Goal: Information Seeking & Learning: Find specific fact

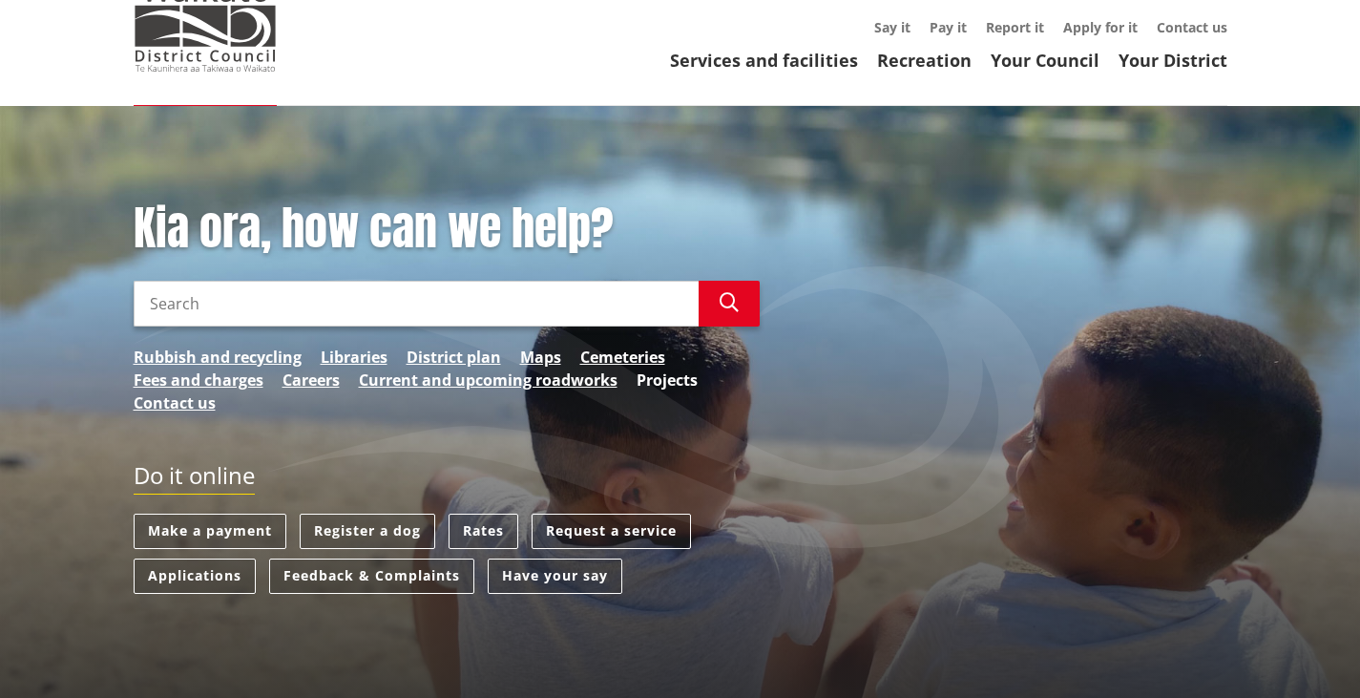
scroll to position [191, 0]
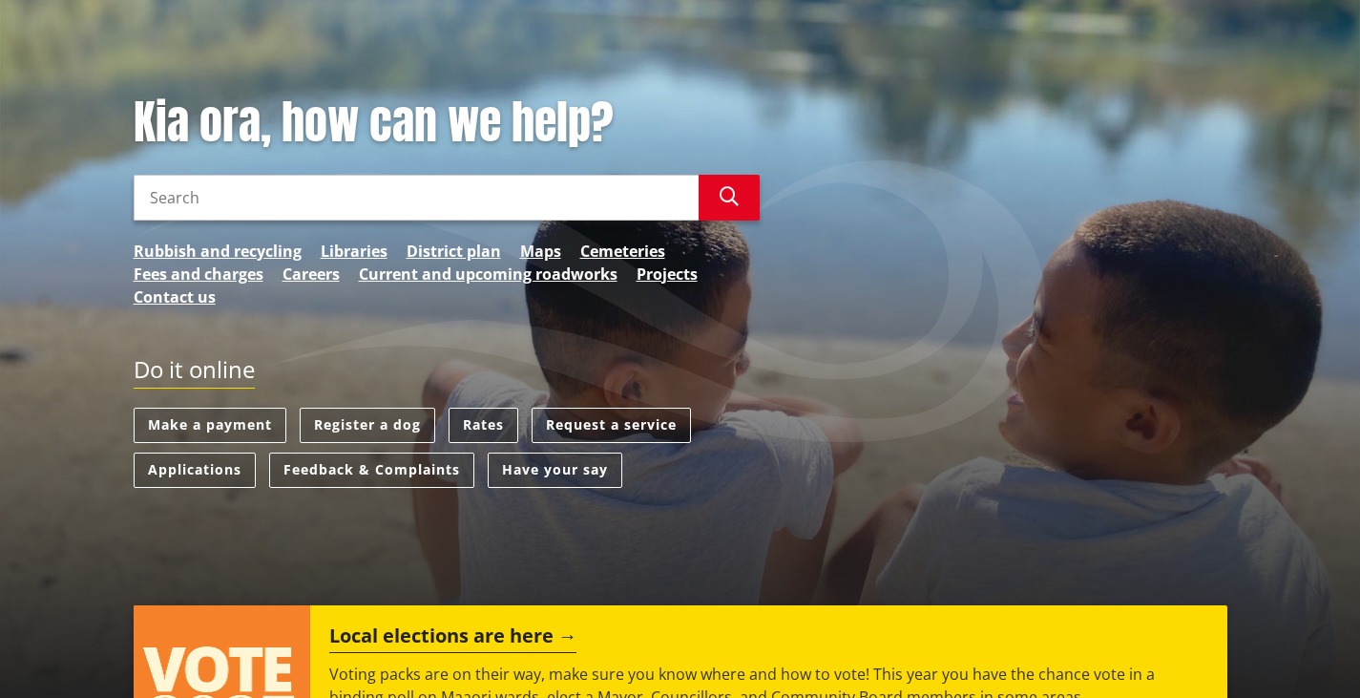
click at [487, 425] on link "Rates" at bounding box center [483, 424] width 70 height 35
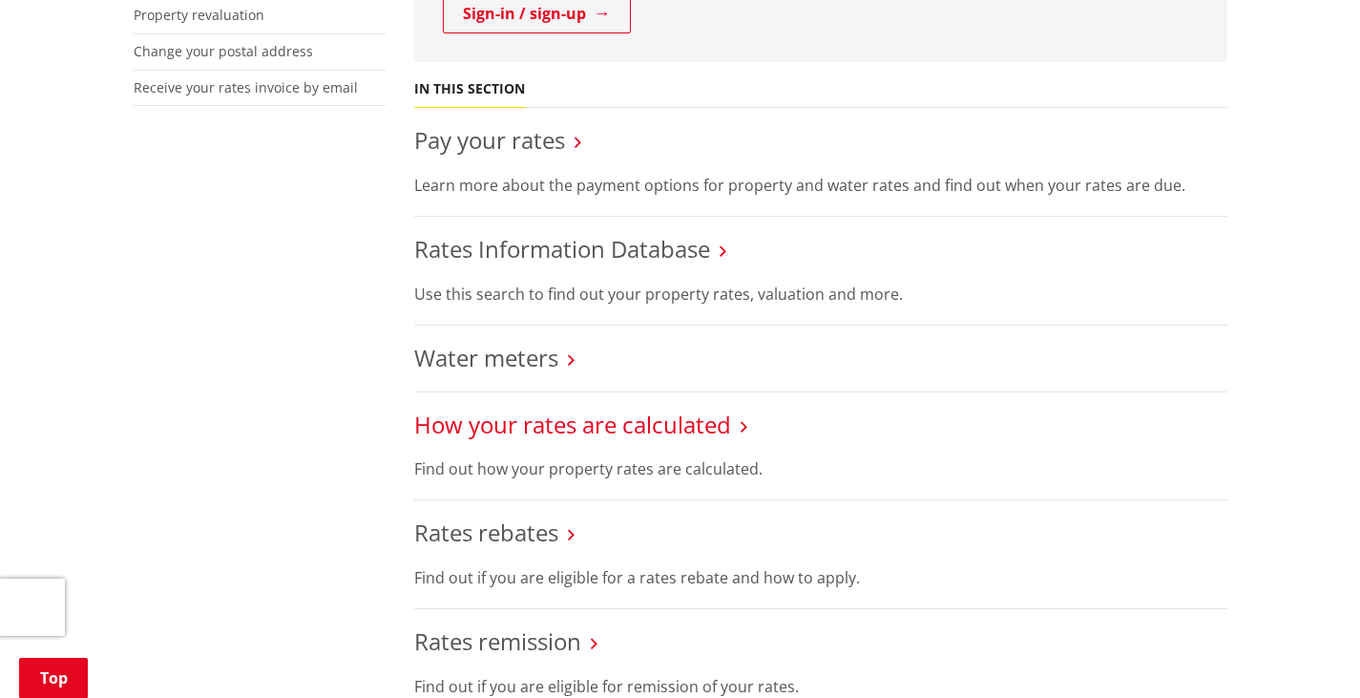
scroll to position [668, 0]
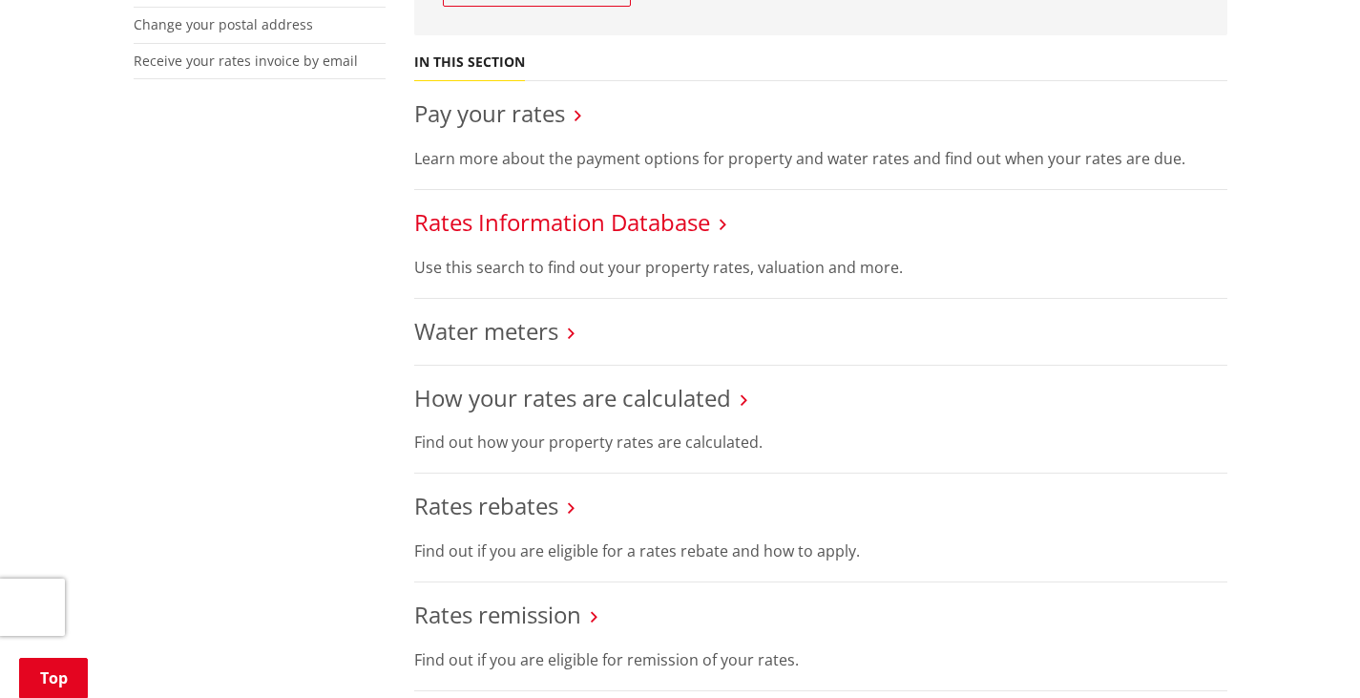
click at [585, 236] on link "Rates Information Database" at bounding box center [562, 221] width 296 height 31
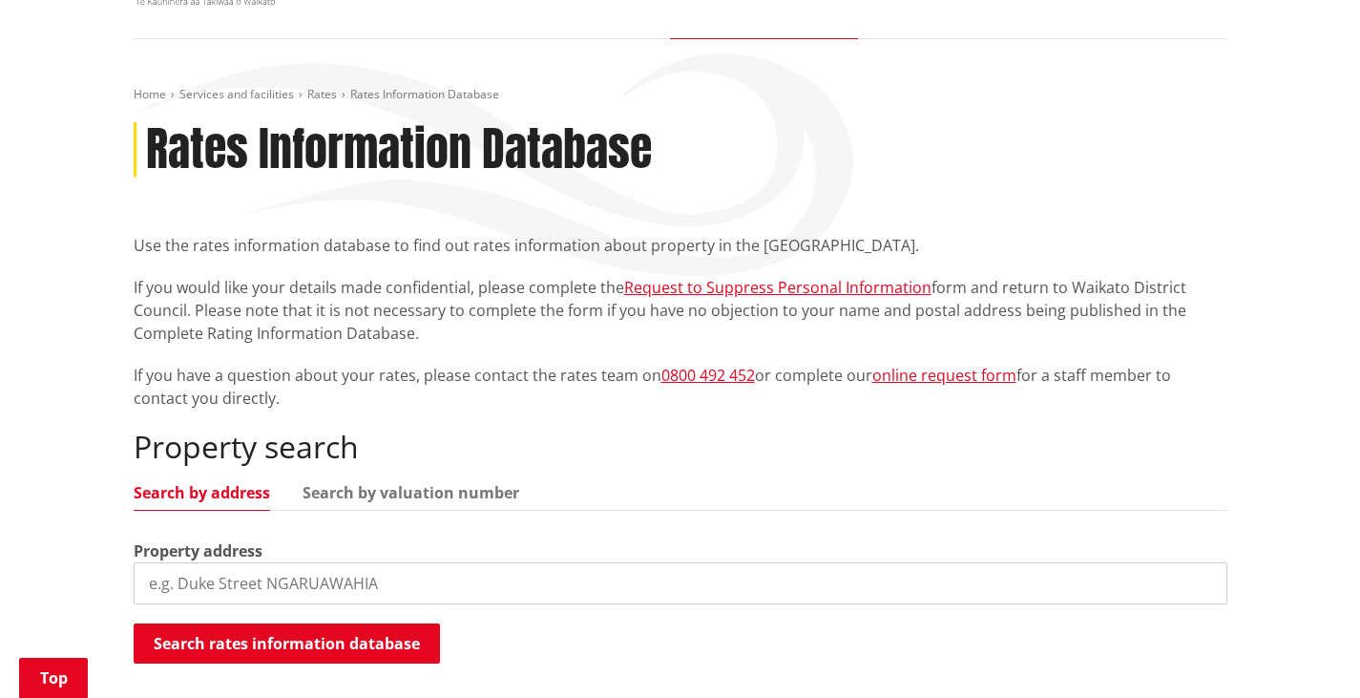
scroll to position [286, 0]
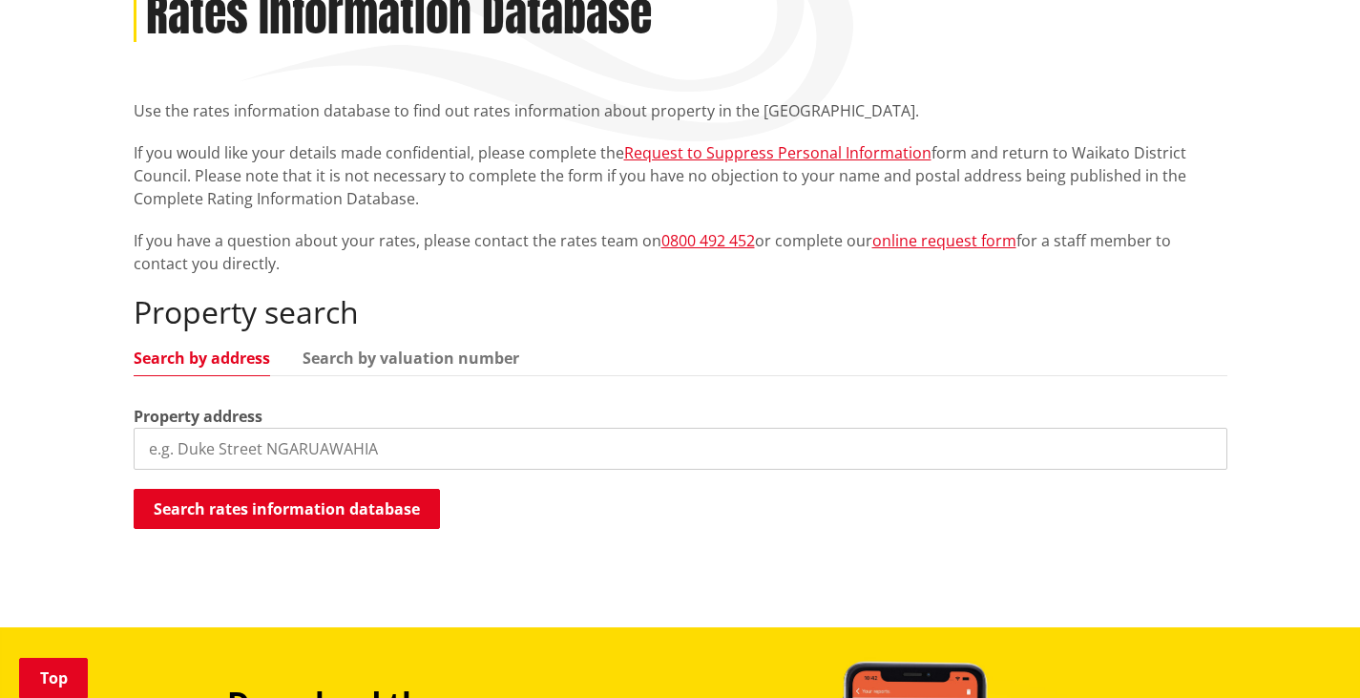
click at [367, 447] on input "search" at bounding box center [681, 448] width 1094 height 42
paste input "[STREET_ADDRESS]"
drag, startPoint x: 523, startPoint y: 456, endPoint x: 410, endPoint y: 454, distance: 112.6
click at [410, 454] on input "[STREET_ADDRESS]" at bounding box center [681, 448] width 1094 height 42
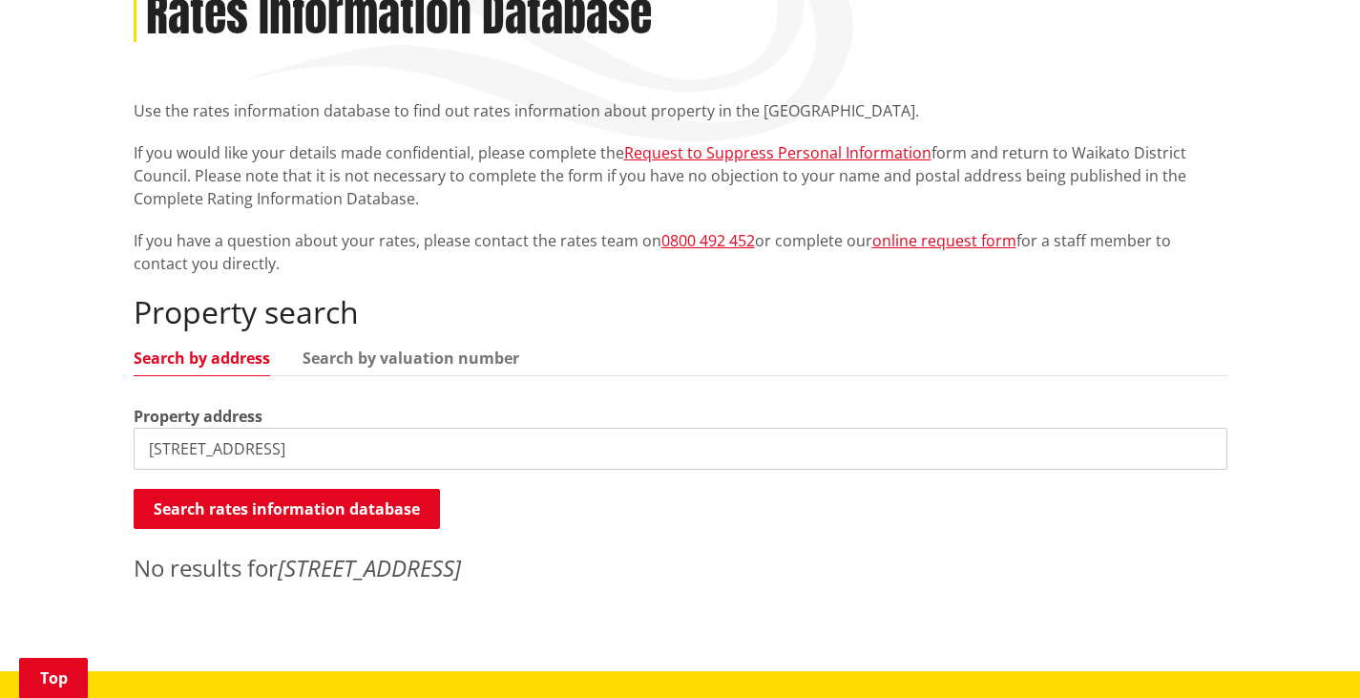
drag, startPoint x: 399, startPoint y: 454, endPoint x: 302, endPoint y: 454, distance: 96.4
click at [302, 454] on input "[STREET_ADDRESS]" at bounding box center [681, 448] width 1094 height 42
type input "[STREET_ADDRESS]"
click at [344, 523] on button "Search rates information database" at bounding box center [287, 509] width 306 height 40
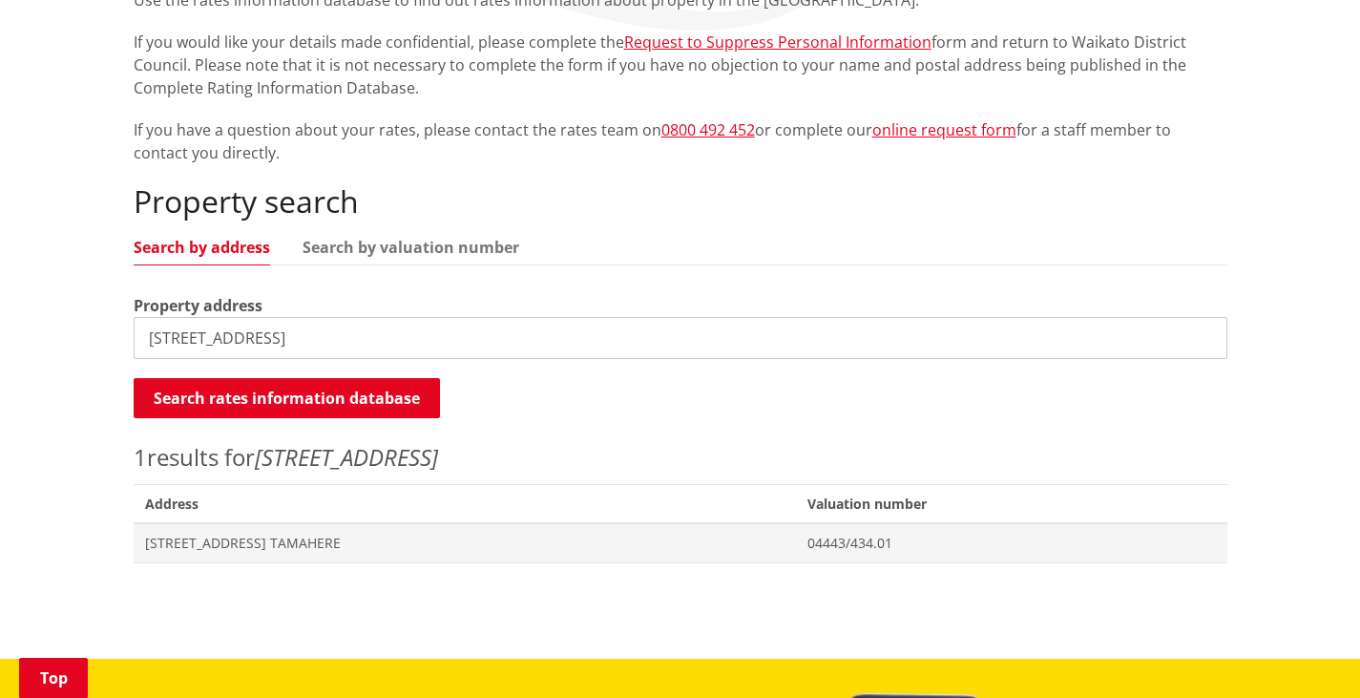
scroll to position [477, 0]
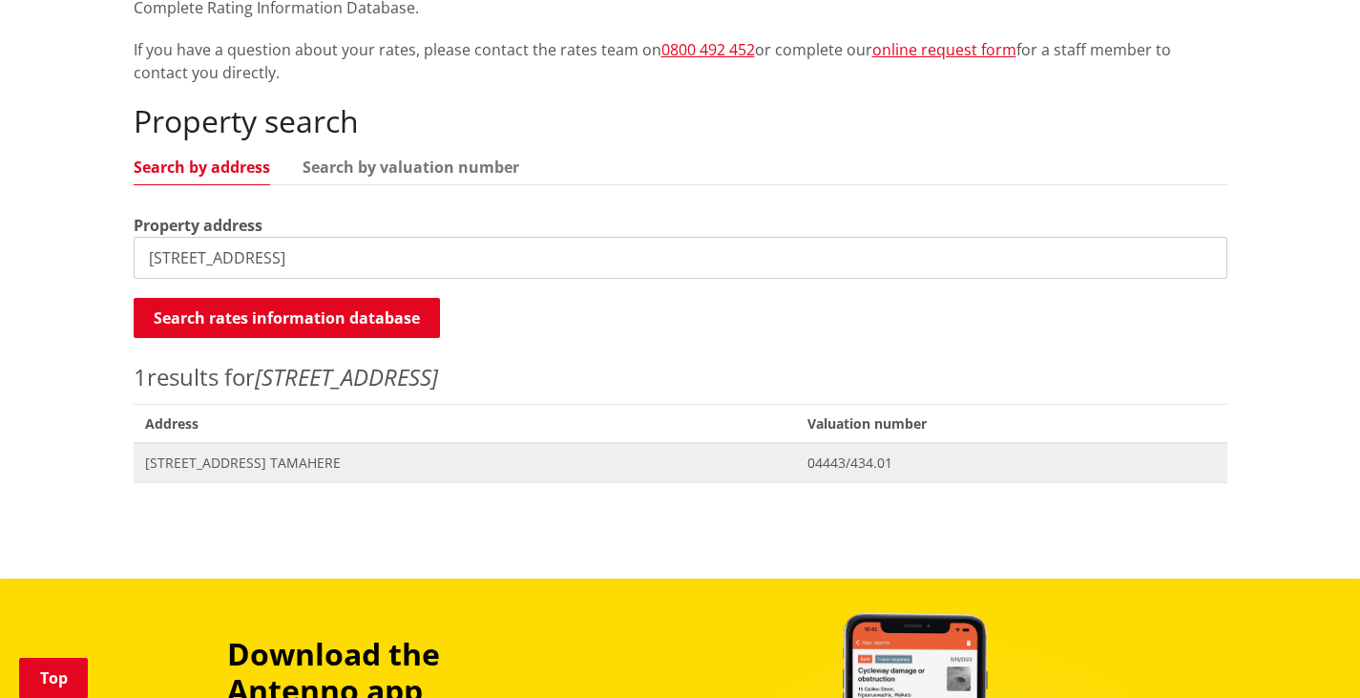
click at [325, 467] on span "[STREET_ADDRESS] TAMAHERE" at bounding box center [464, 462] width 639 height 19
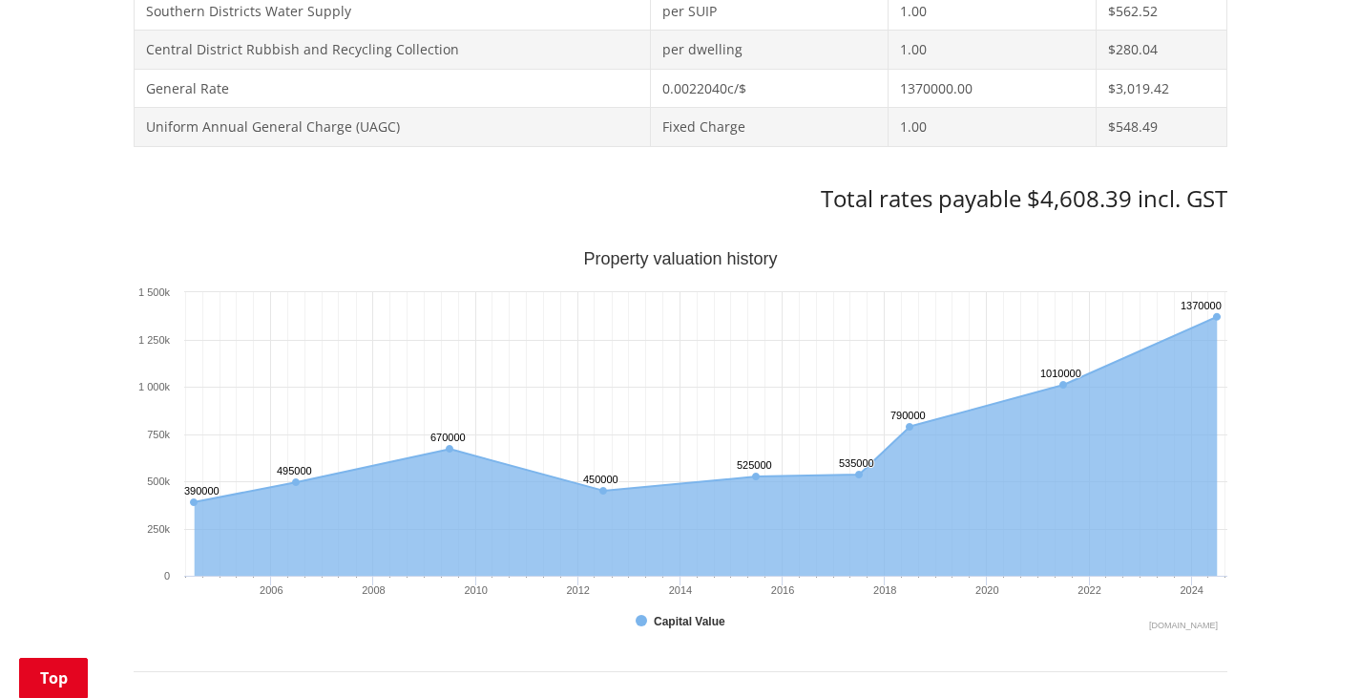
scroll to position [1137, 0]
